Goal: Transaction & Acquisition: Book appointment/travel/reservation

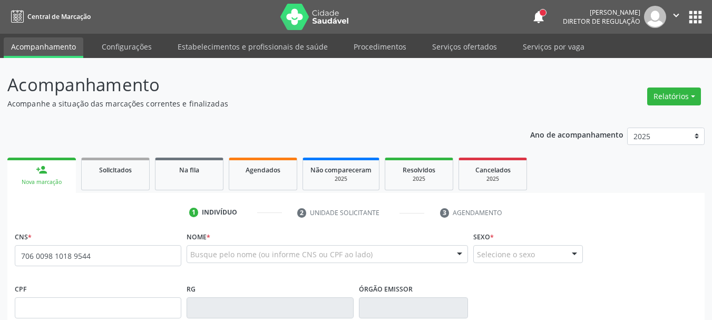
type input "706 0098 1018 9544"
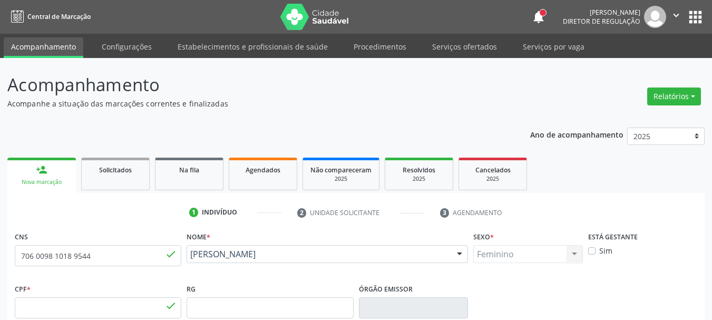
type input "436.643.208-08"
type input "[DATE]"
type input "Maria Aparecida dos Santos"
type input "(87) 98179-5279"
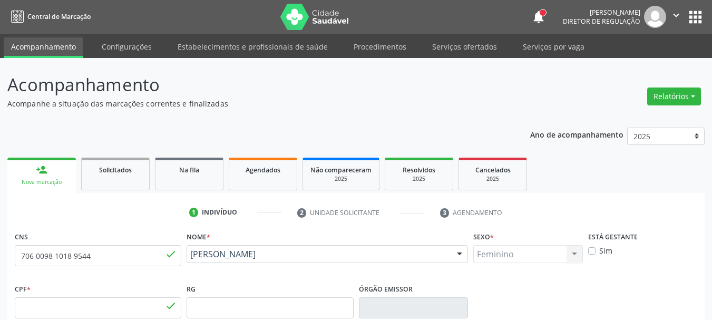
type input "2471"
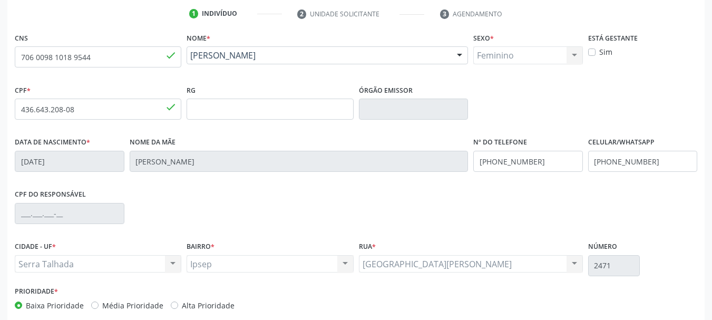
scroll to position [211, 0]
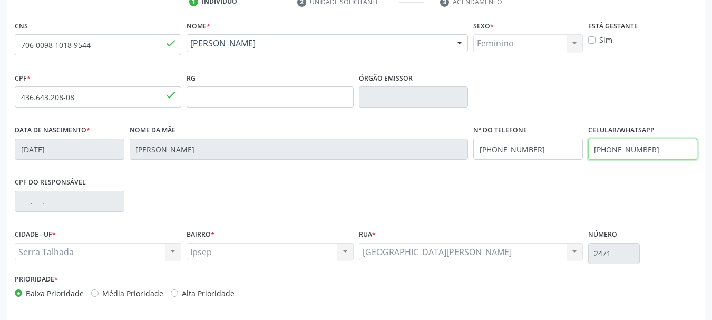
drag, startPoint x: 669, startPoint y: 150, endPoint x: 460, endPoint y: 166, distance: 210.2
click at [460, 166] on div "Data de nascimento * 29/10/2000 Nome da mãe Maria Aparecida dos Santos Nº do Te…" at bounding box center [355, 148] width 687 height 52
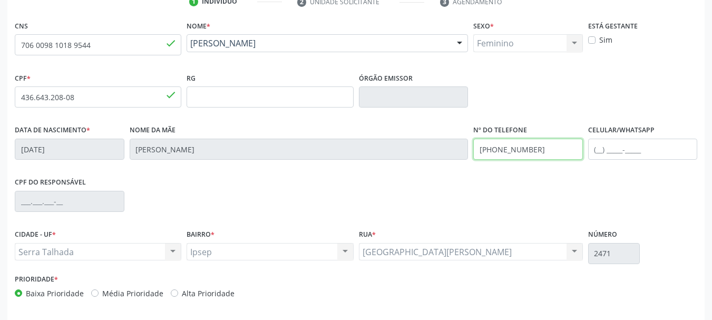
drag, startPoint x: 545, startPoint y: 151, endPoint x: 380, endPoint y: 166, distance: 165.5
click at [380, 166] on div "Data de nascimento * 29/10/2000 Nome da mãe Maria Aparecida dos Santos Nº do Te…" at bounding box center [355, 148] width 687 height 52
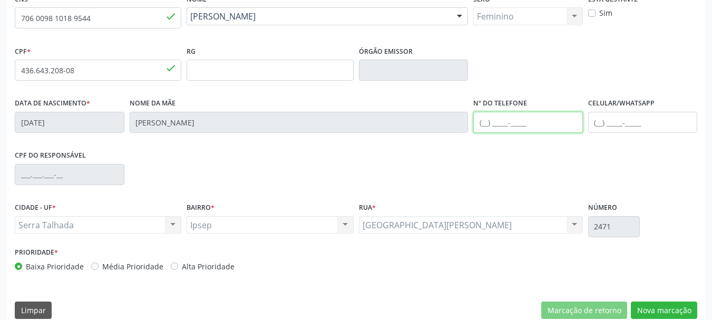
scroll to position [251, 0]
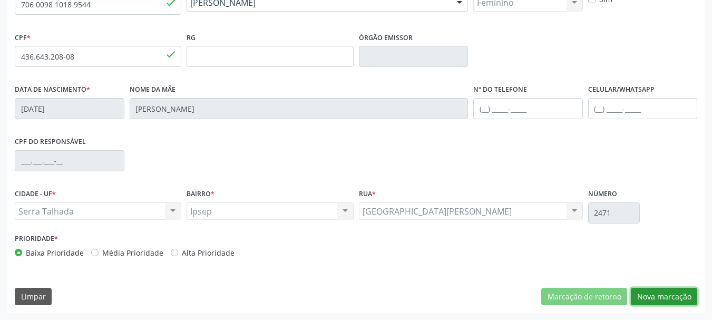
click at [666, 292] on button "Nova marcação" at bounding box center [663, 297] width 66 height 18
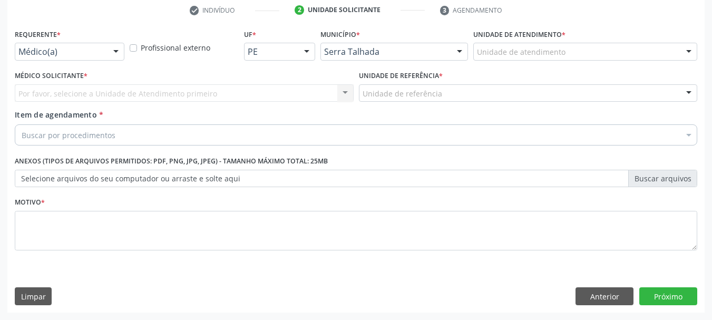
click at [85, 58] on div "Médico(a)" at bounding box center [70, 52] width 110 height 18
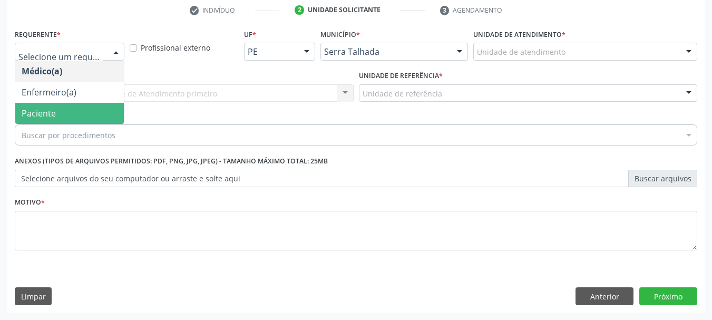
click at [63, 111] on span "Paciente" at bounding box center [69, 113] width 109 height 21
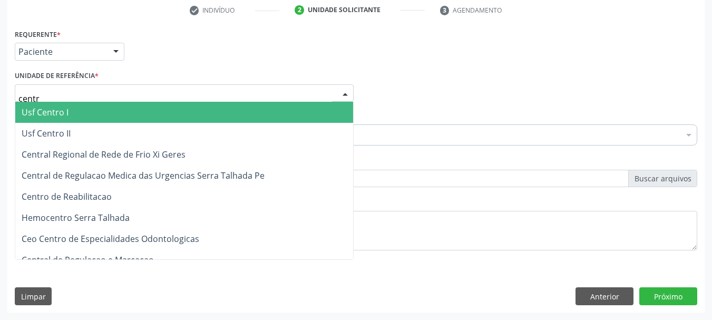
type input "centro"
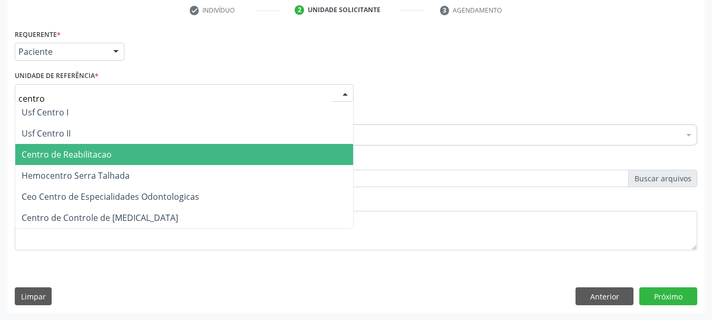
click at [77, 153] on span "Centro de Reabilitacao" at bounding box center [67, 155] width 90 height 12
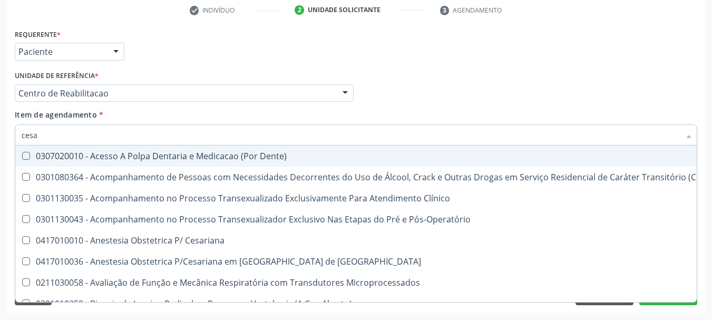
type input "cesar"
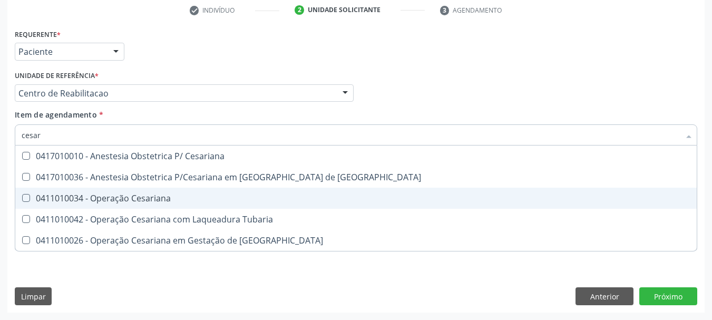
click at [83, 195] on div "0411010034 - Operação Cesariana" at bounding box center [356, 198] width 668 height 8
checkbox Cesariana "true"
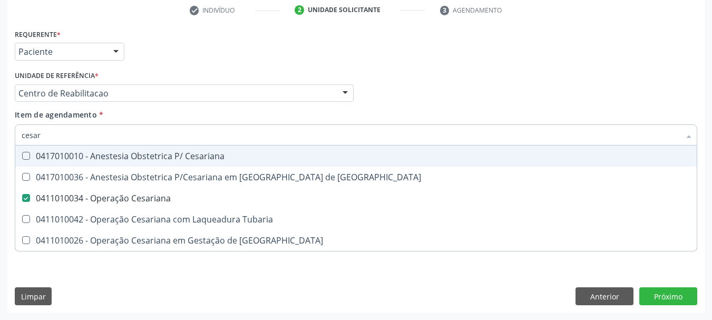
click at [496, 105] on div "Médico Solicitante Por favor, selecione a Unidade de Atendimento primeiro Nenhu…" at bounding box center [355, 88] width 687 height 41
checkbox Risco "true"
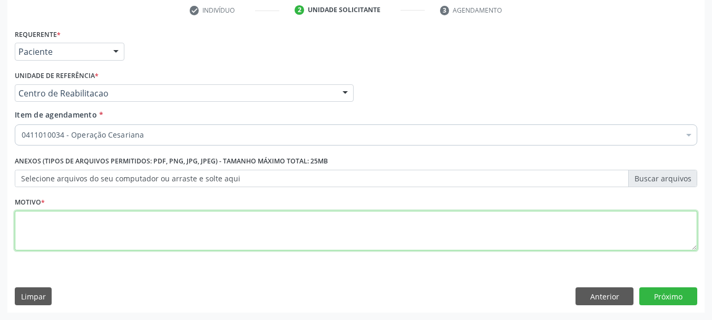
click at [165, 235] on textarea at bounding box center [356, 231] width 682 height 40
type textarea "..."
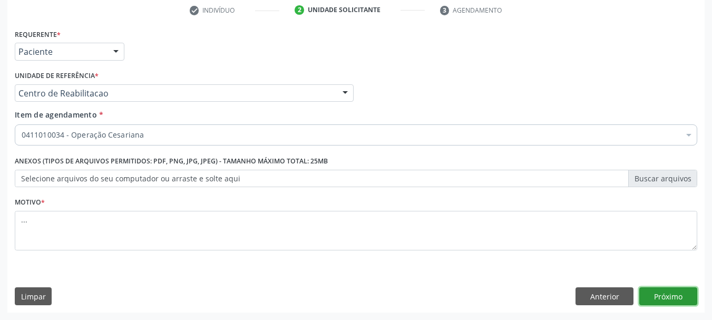
click at [669, 293] on button "Próximo" at bounding box center [668, 296] width 58 height 18
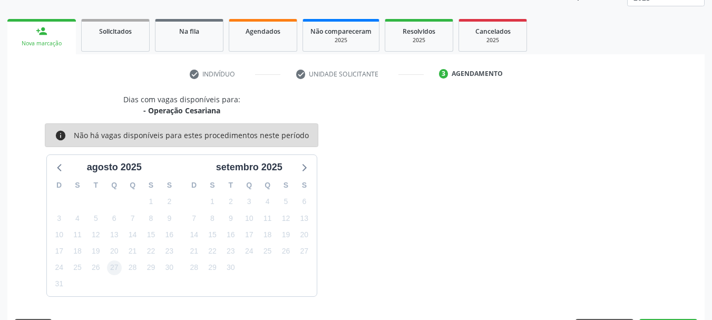
scroll to position [170, 0]
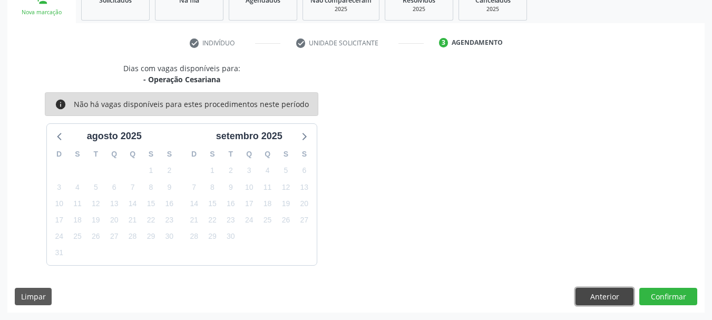
click at [606, 292] on button "Anterior" at bounding box center [604, 297] width 58 height 18
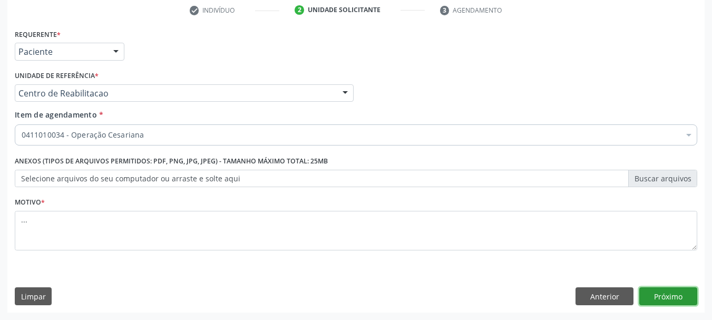
click at [679, 297] on button "Próximo" at bounding box center [668, 296] width 58 height 18
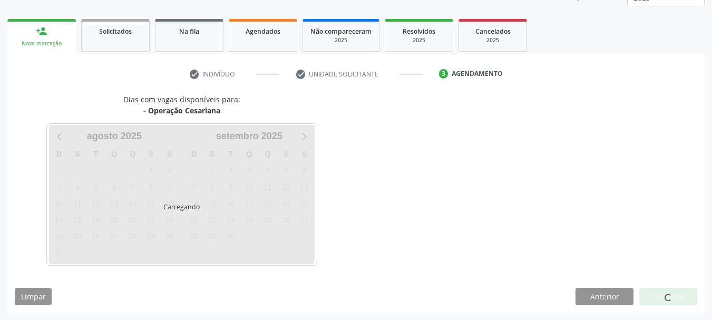
scroll to position [139, 0]
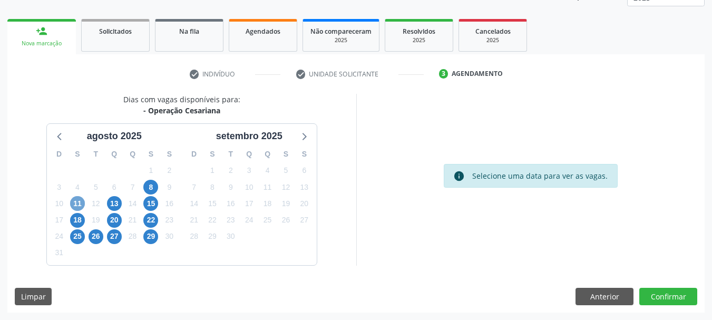
click at [75, 203] on span "11" at bounding box center [77, 203] width 15 height 15
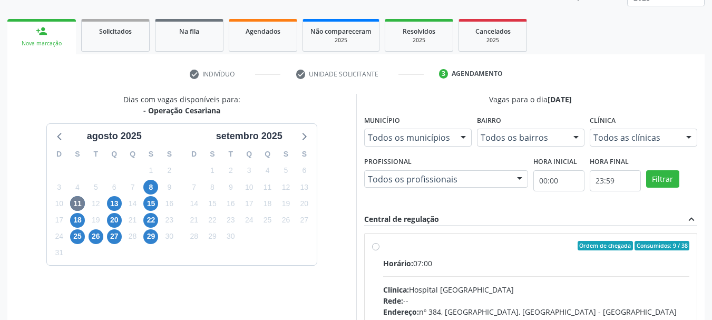
drag, startPoint x: 378, startPoint y: 249, endPoint x: 401, endPoint y: 239, distance: 25.9
click at [375, 251] on div "Ordem de chegada Consumidos: 9 / 38 Horário: 07:00 Clínica: Hospital Sao Franci…" at bounding box center [531, 322] width 318 height 162
radio input "true"
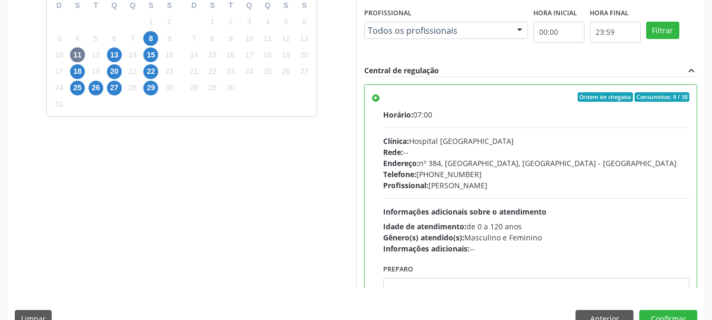
scroll to position [310, 0]
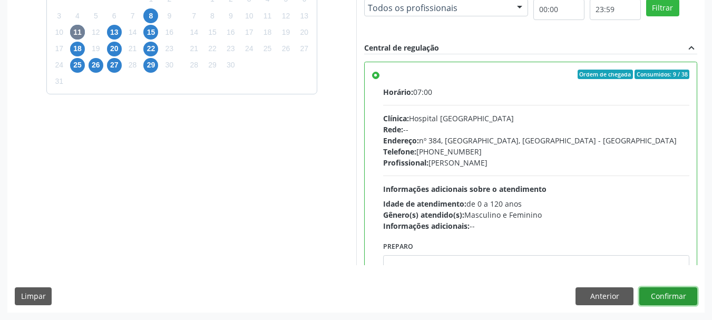
click at [667, 298] on button "Confirmar" at bounding box center [668, 296] width 58 height 18
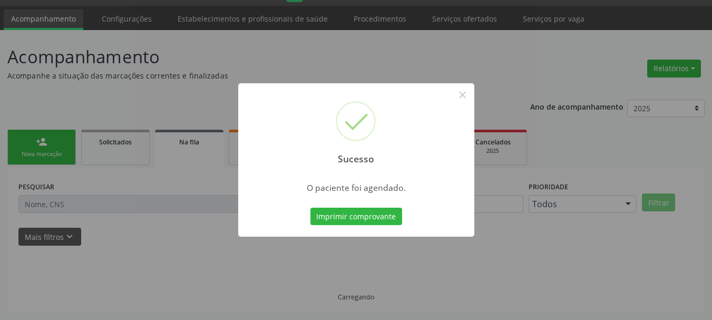
scroll to position [28, 0]
click at [389, 221] on button "Imprimir comprovante" at bounding box center [356, 217] width 92 height 18
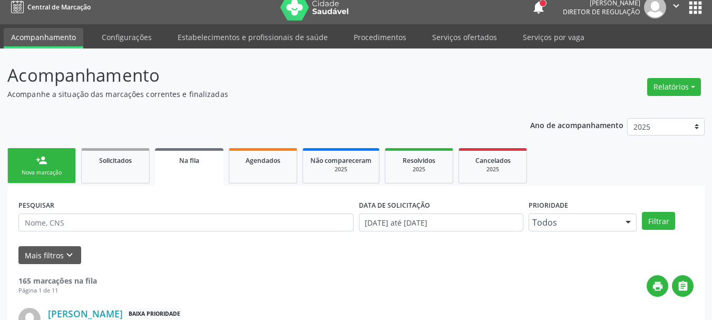
scroll to position [0, 0]
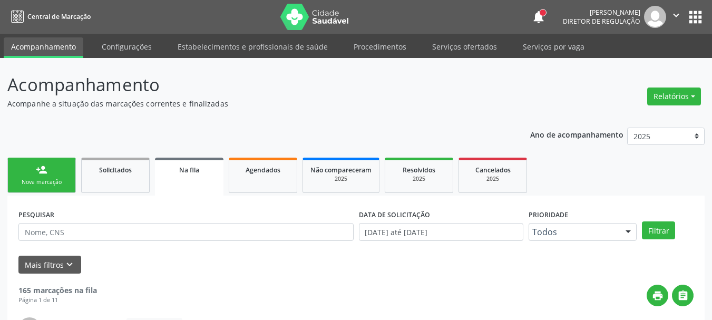
click at [691, 9] on button "apps" at bounding box center [695, 17] width 18 height 18
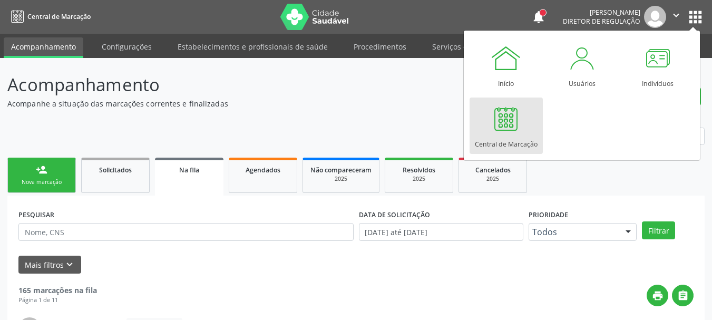
drag, startPoint x: 530, startPoint y: 114, endPoint x: 507, endPoint y: 122, distance: 24.0
click at [529, 115] on link "Central de Marcação" at bounding box center [505, 125] width 73 height 56
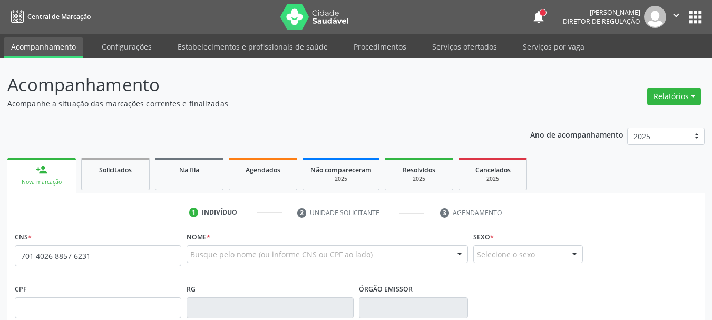
type input "701 4026 8857 6231"
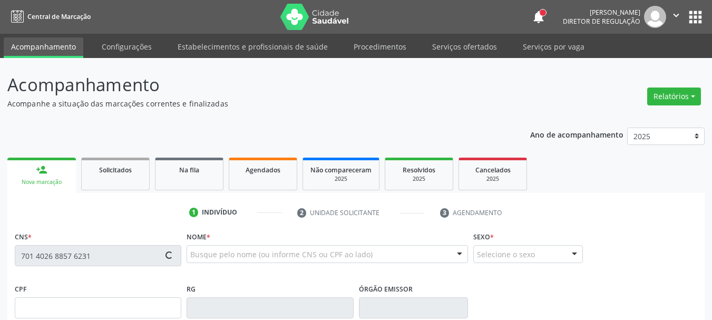
type input "477.768.918-27"
type input "1[DATE]"
type input "[PERSON_NAME]"
type input "[PHONE_NUMBER]"
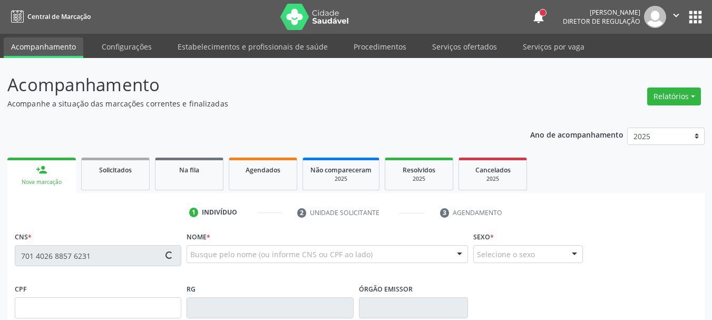
type input "970"
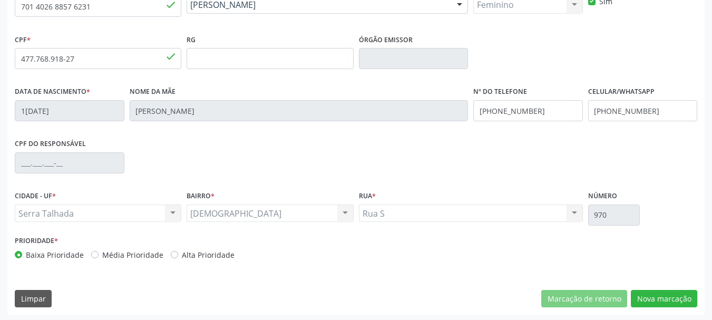
scroll to position [251, 0]
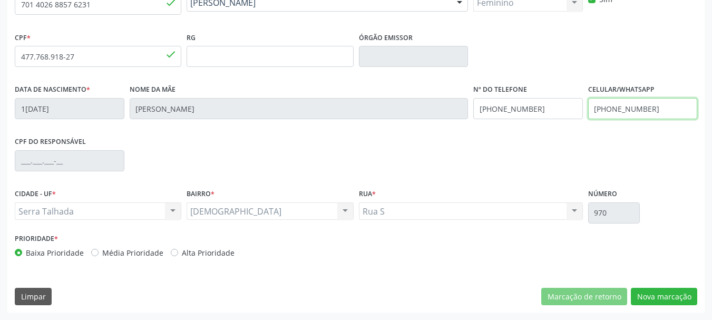
drag, startPoint x: 655, startPoint y: 107, endPoint x: 545, endPoint y: 123, distance: 111.3
click at [545, 123] on div "Data de nascimento * 1[DATE] Nome da mãe [PERSON_NAME] do Nascimento Nº do Tele…" at bounding box center [355, 108] width 687 height 52
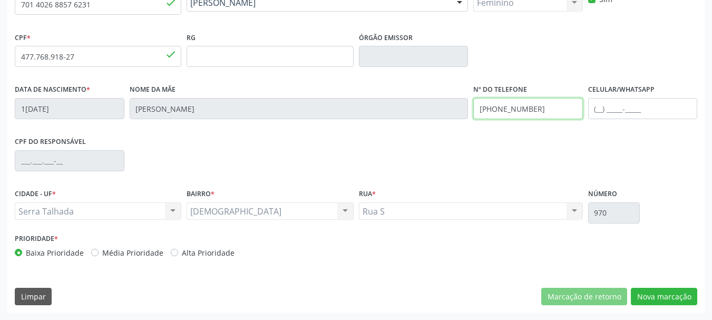
drag, startPoint x: 552, startPoint y: 115, endPoint x: 429, endPoint y: 123, distance: 123.0
click at [429, 123] on div "Data de nascimento * 1[DATE] Nome da mãe [PERSON_NAME] do Nascimento Nº do Tele…" at bounding box center [355, 108] width 687 height 52
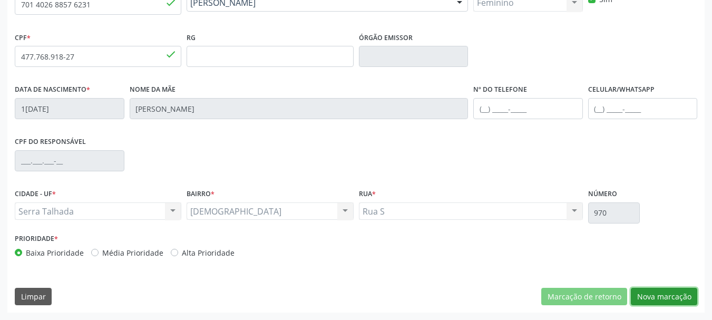
click at [655, 293] on button "Nova marcação" at bounding box center [663, 297] width 66 height 18
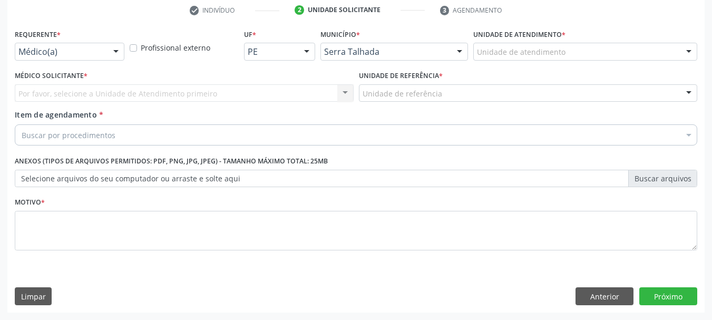
scroll to position [202, 0]
click at [64, 57] on div "Médico(a)" at bounding box center [70, 52] width 110 height 18
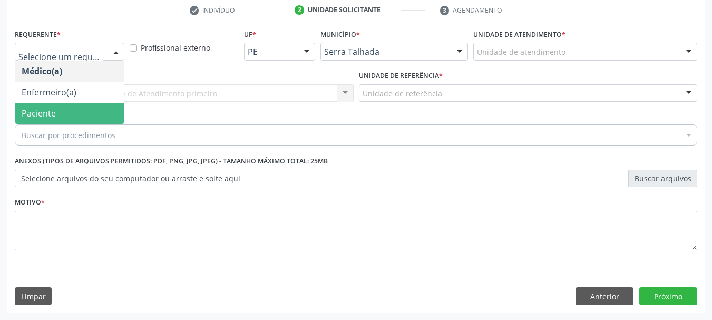
click at [50, 111] on span "Paciente" at bounding box center [39, 113] width 34 height 12
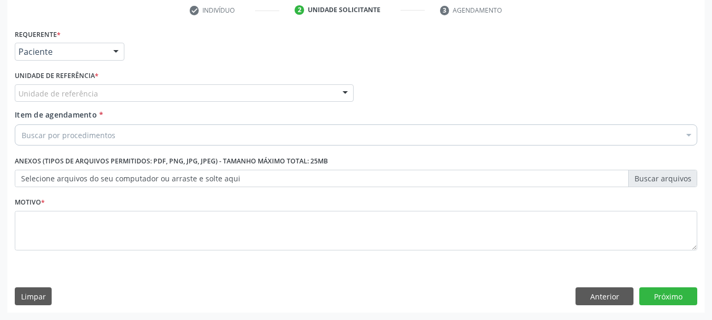
click at [54, 101] on div "Unidade de referência" at bounding box center [184, 93] width 339 height 18
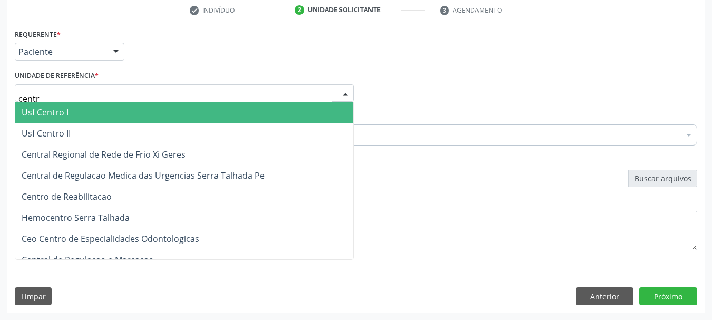
type input "centro"
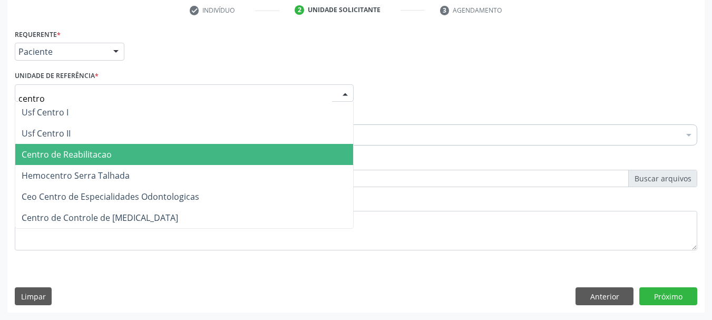
click at [58, 155] on span "Centro de Reabilitacao" at bounding box center [67, 155] width 90 height 12
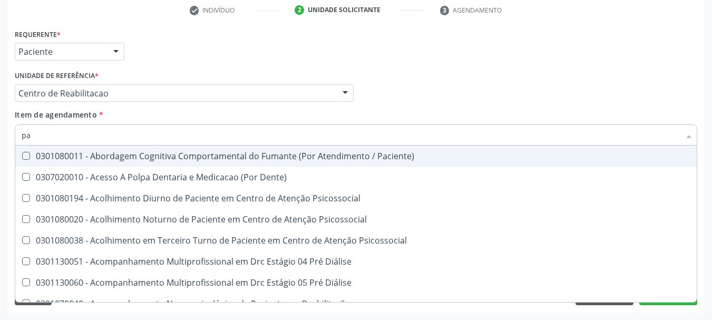
type input "p"
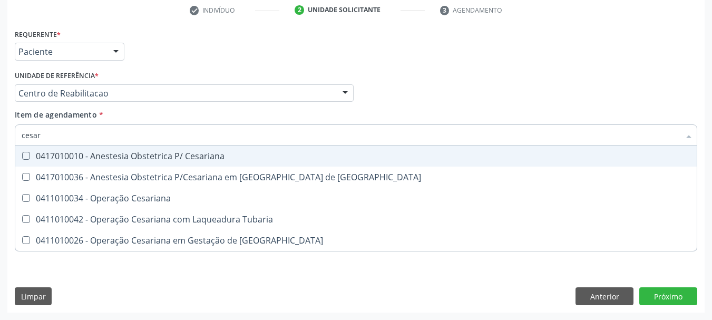
type input "cesari"
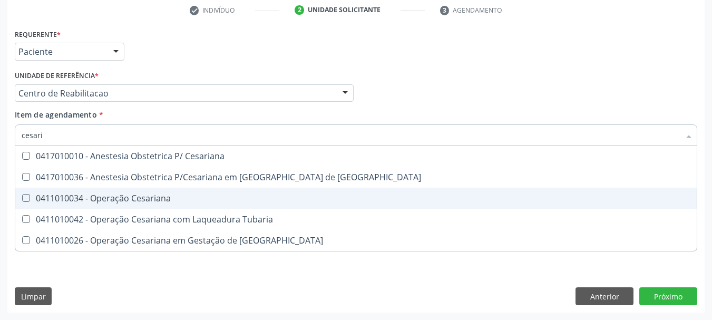
click at [95, 199] on div "0411010034 - Operação Cesariana" at bounding box center [356, 198] width 668 height 8
checkbox Cesariana "true"
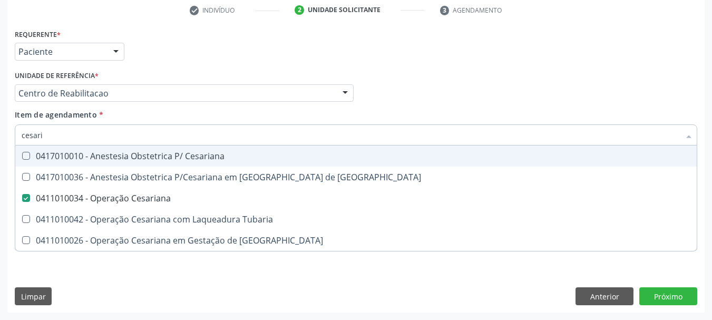
click at [442, 91] on div "Médico Solicitante Por favor, selecione a Unidade de Atendimento primeiro Nenhu…" at bounding box center [355, 88] width 687 height 41
checkbox Risco "true"
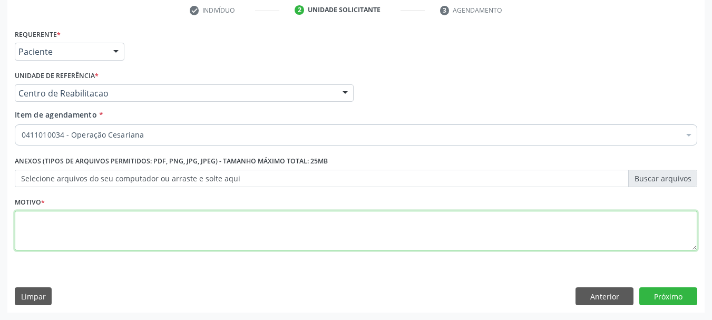
click at [261, 214] on textarea at bounding box center [356, 231] width 682 height 40
type textarea "..."
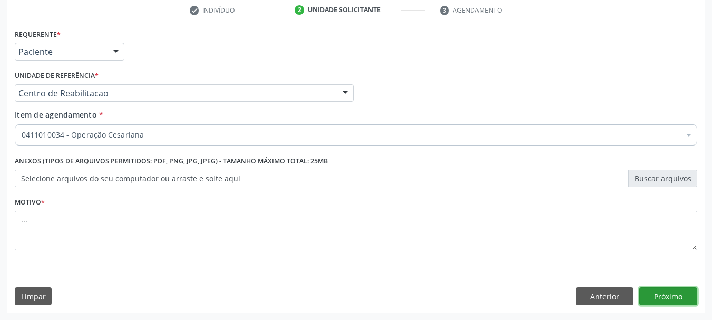
click at [680, 288] on button "Próximo" at bounding box center [668, 296] width 58 height 18
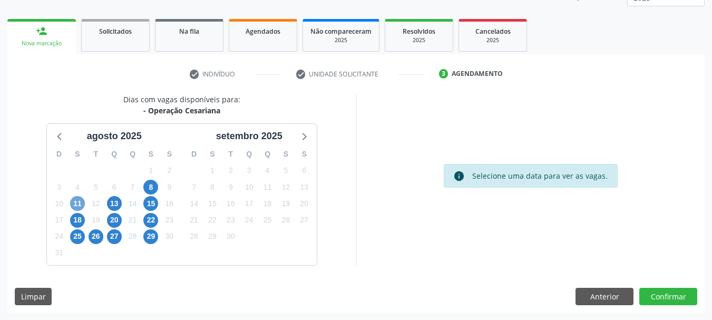
click at [76, 203] on span "11" at bounding box center [77, 203] width 15 height 15
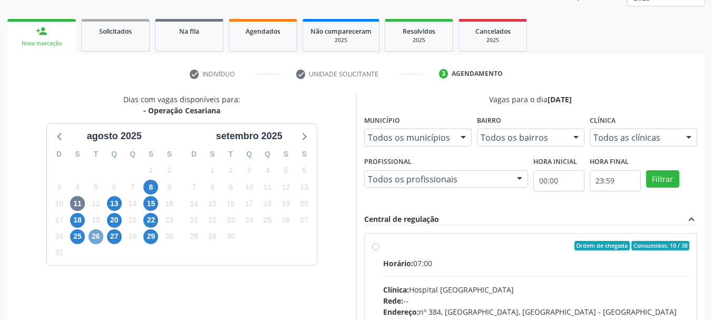
drag, startPoint x: 94, startPoint y: 233, endPoint x: 103, endPoint y: 232, distance: 9.5
click at [92, 233] on span "26" at bounding box center [95, 236] width 15 height 15
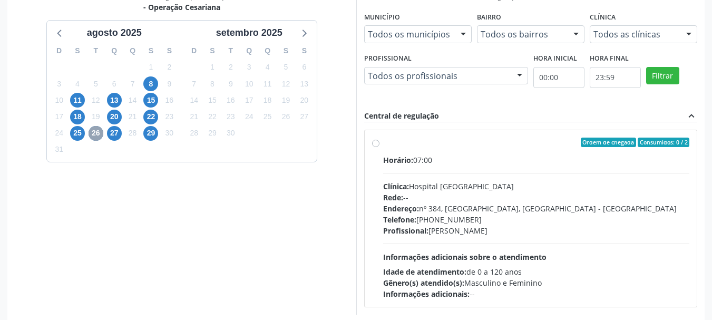
scroll to position [244, 0]
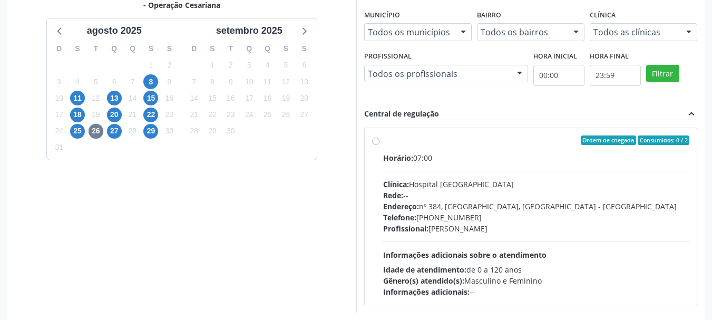
click at [379, 142] on div "Ordem de chegada Consumidos: 0 / 2 Horário: 07:00 Clínica: Hospital [GEOGRAPHIC…" at bounding box center [531, 216] width 318 height 162
radio input "true"
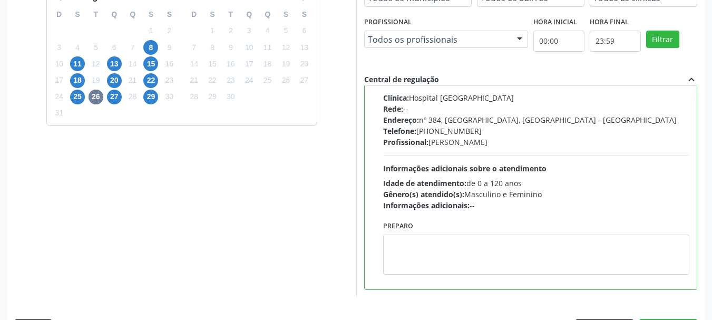
scroll to position [297, 0]
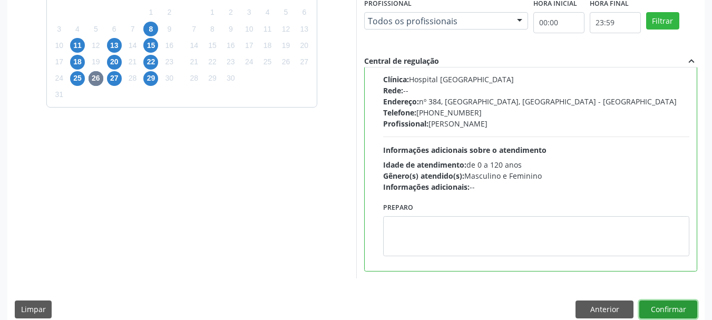
click at [661, 309] on button "Confirmar" at bounding box center [668, 309] width 58 height 18
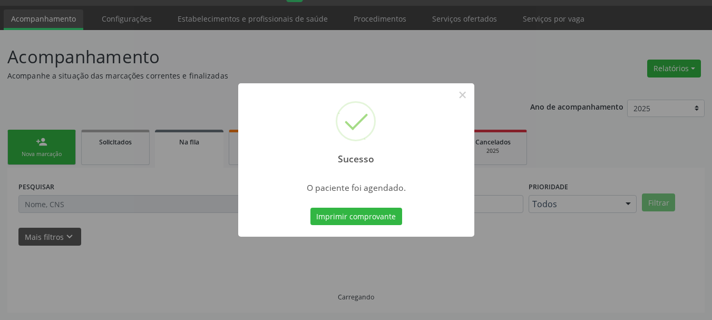
scroll to position [28, 0]
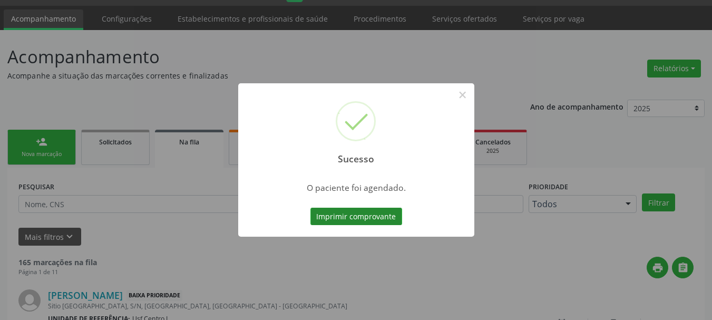
click at [354, 216] on button "Imprimir comprovante" at bounding box center [356, 217] width 92 height 18
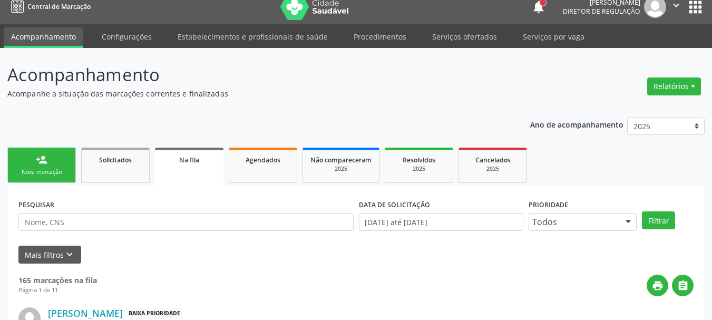
scroll to position [0, 0]
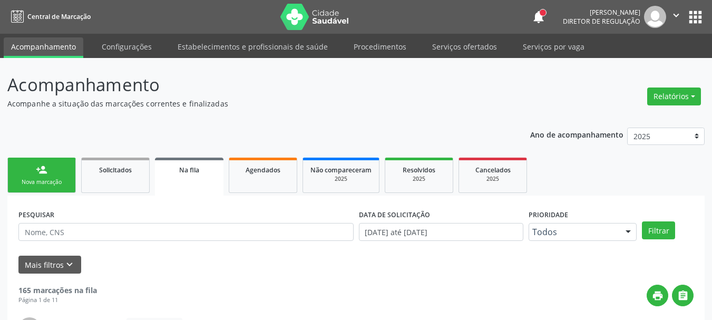
click at [701, 13] on button "apps" at bounding box center [695, 17] width 18 height 18
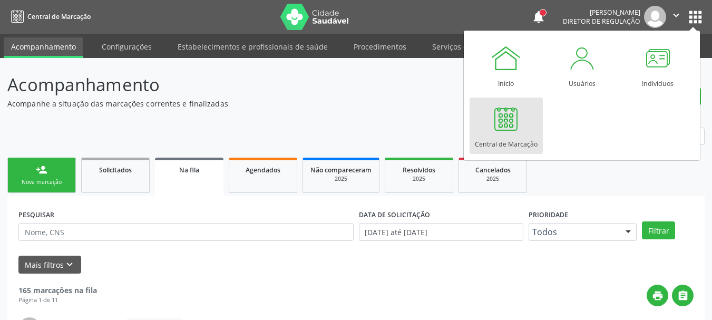
click at [529, 136] on div "Central de Marcação" at bounding box center [506, 141] width 63 height 14
